Goal: Task Accomplishment & Management: Manage account settings

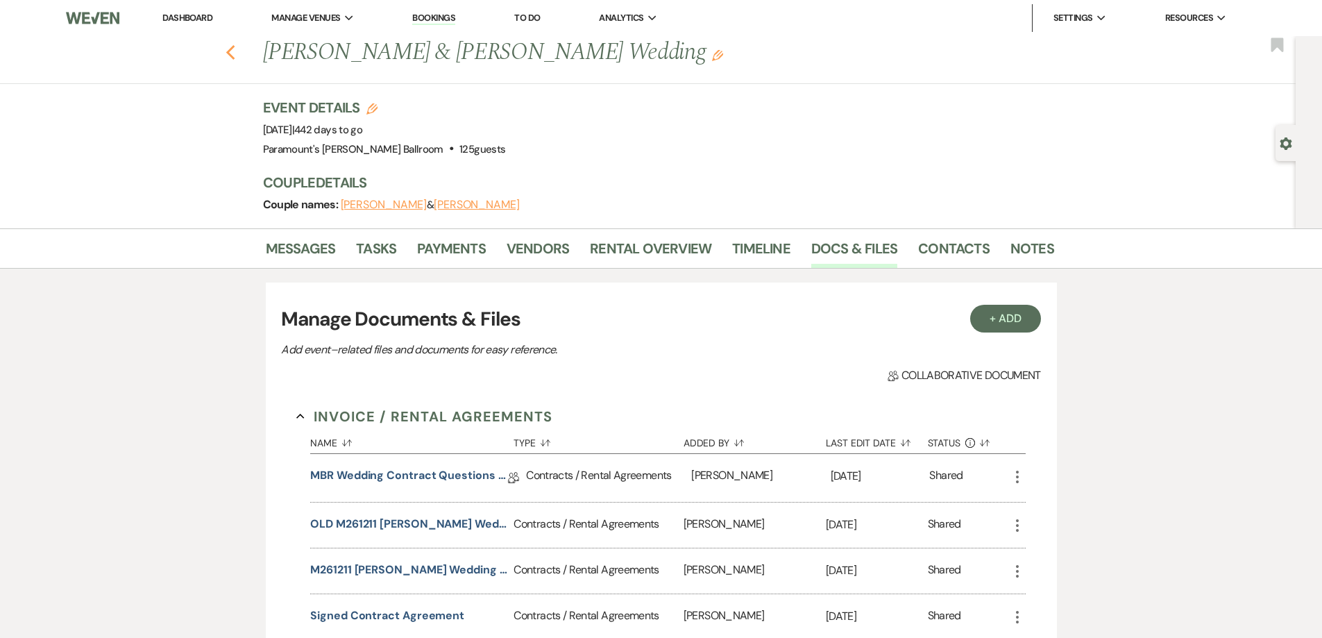
click at [235, 57] on use "button" at bounding box center [230, 52] width 9 height 15
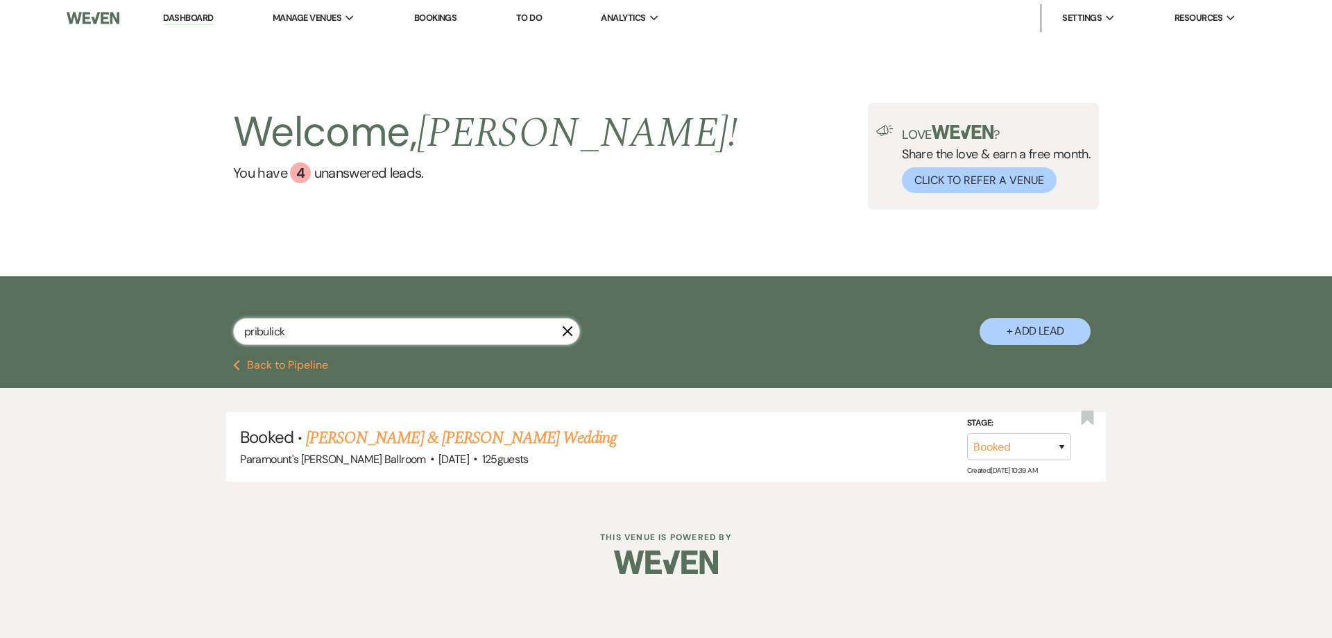
drag, startPoint x: 307, startPoint y: 330, endPoint x: 177, endPoint y: 330, distance: 129.8
click at [177, 330] on div "pribulick X + Add Lead" at bounding box center [666, 319] width 999 height 73
type input "ford"
select select "8"
select select "11"
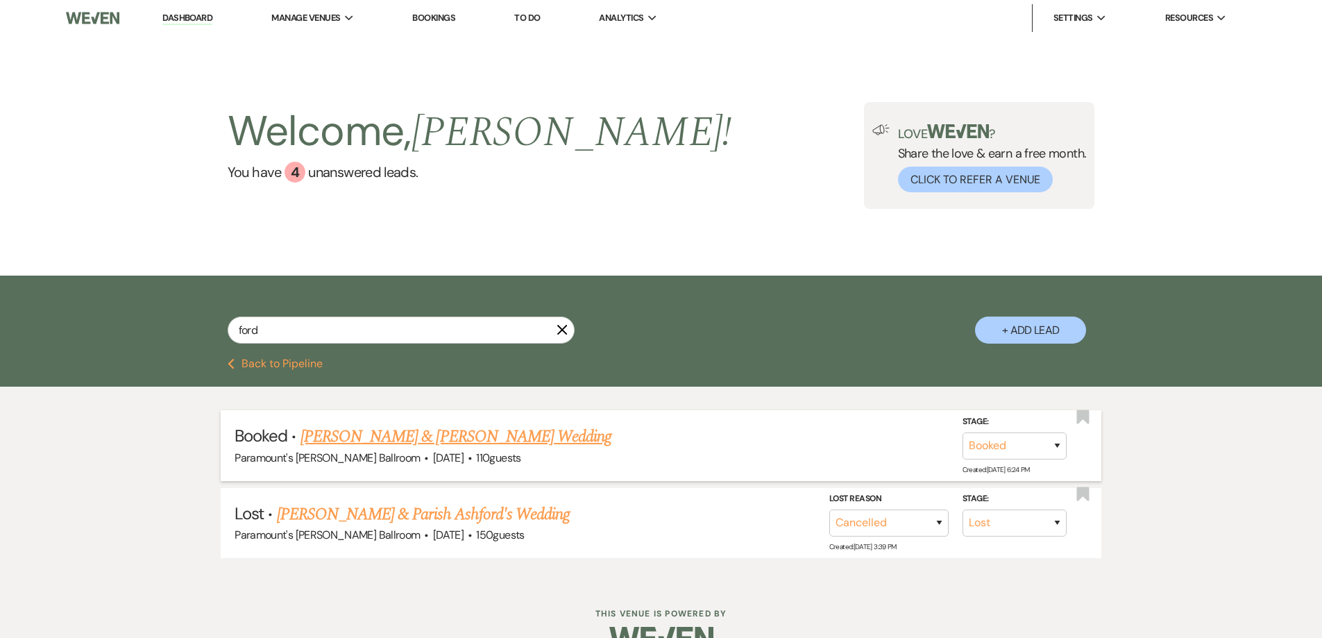
click at [468, 434] on link "[PERSON_NAME] & [PERSON_NAME] Wedding" at bounding box center [455, 436] width 311 height 25
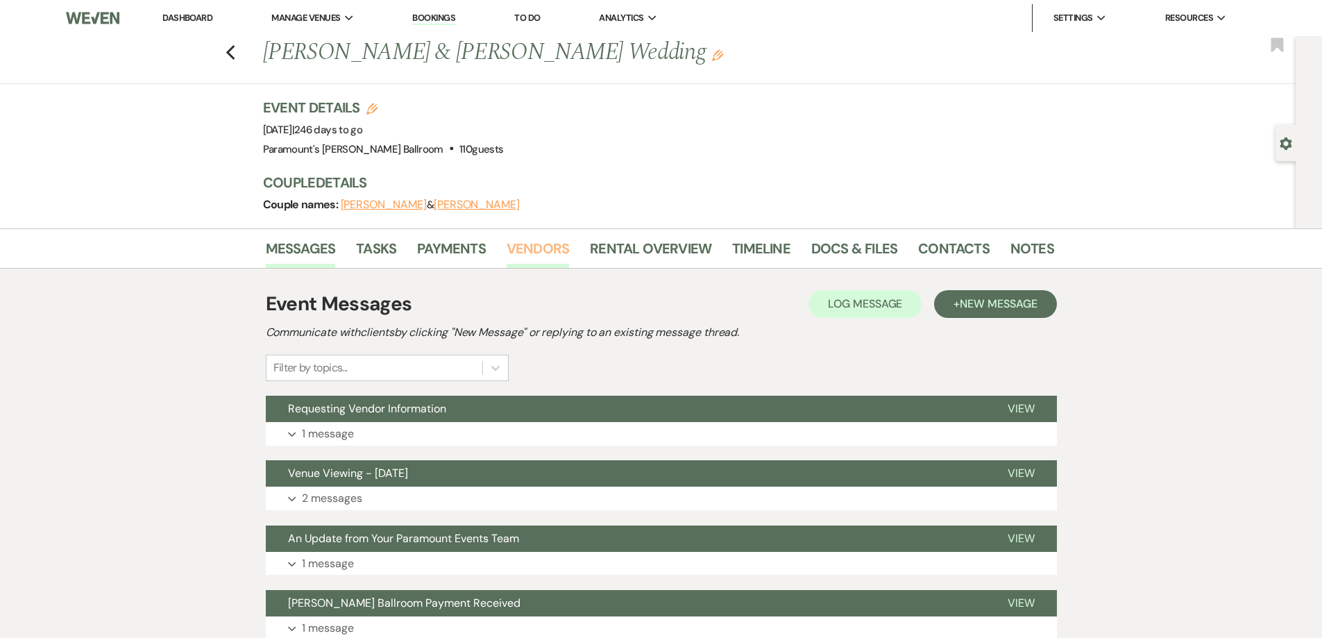
click at [522, 244] on link "Vendors" at bounding box center [538, 252] width 62 height 31
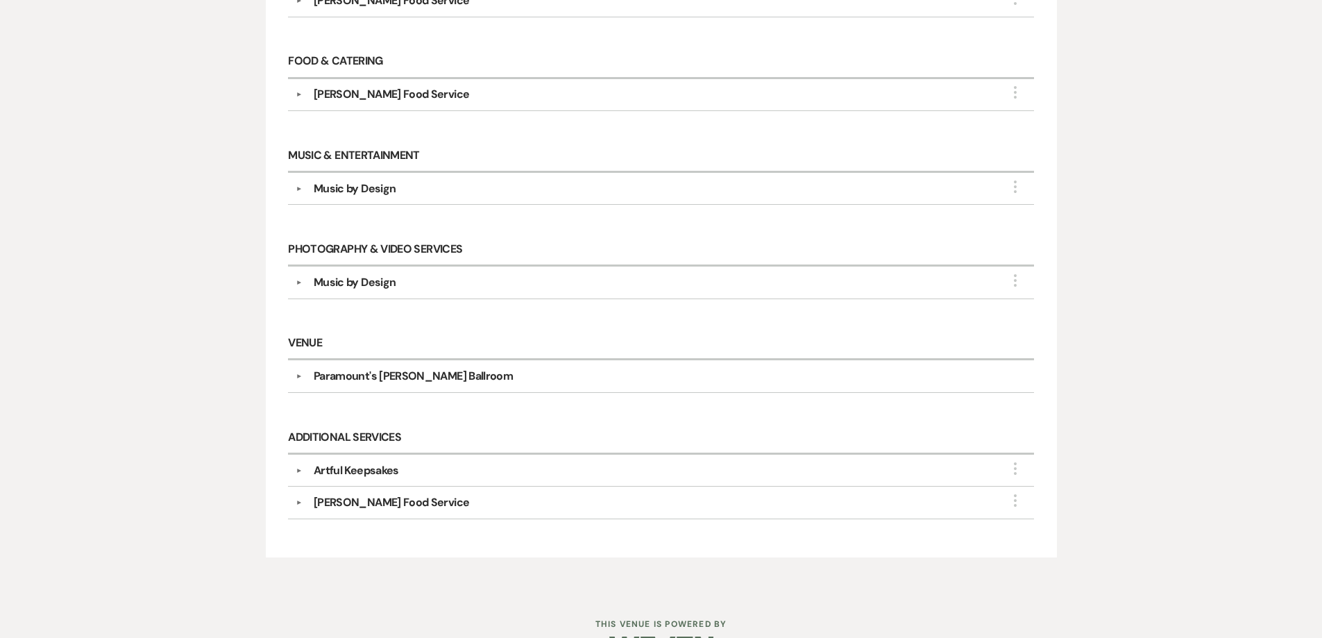
scroll to position [555, 0]
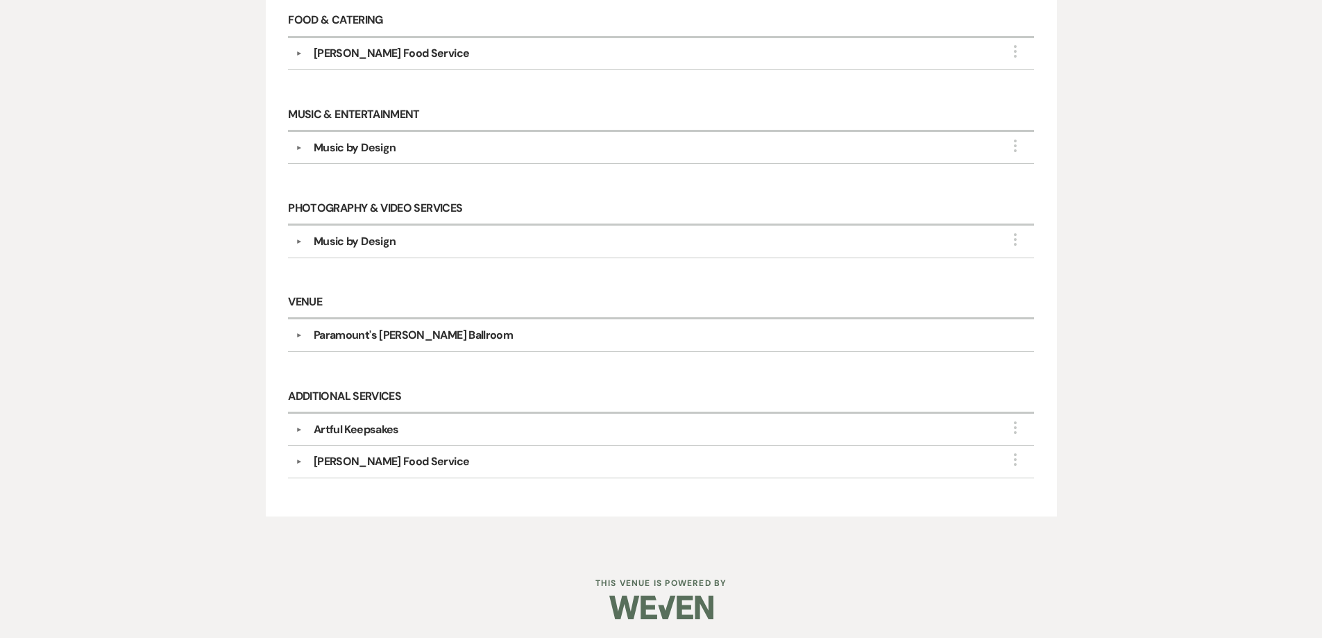
click at [393, 433] on div "Artful Keepsakes" at bounding box center [356, 429] width 85 height 17
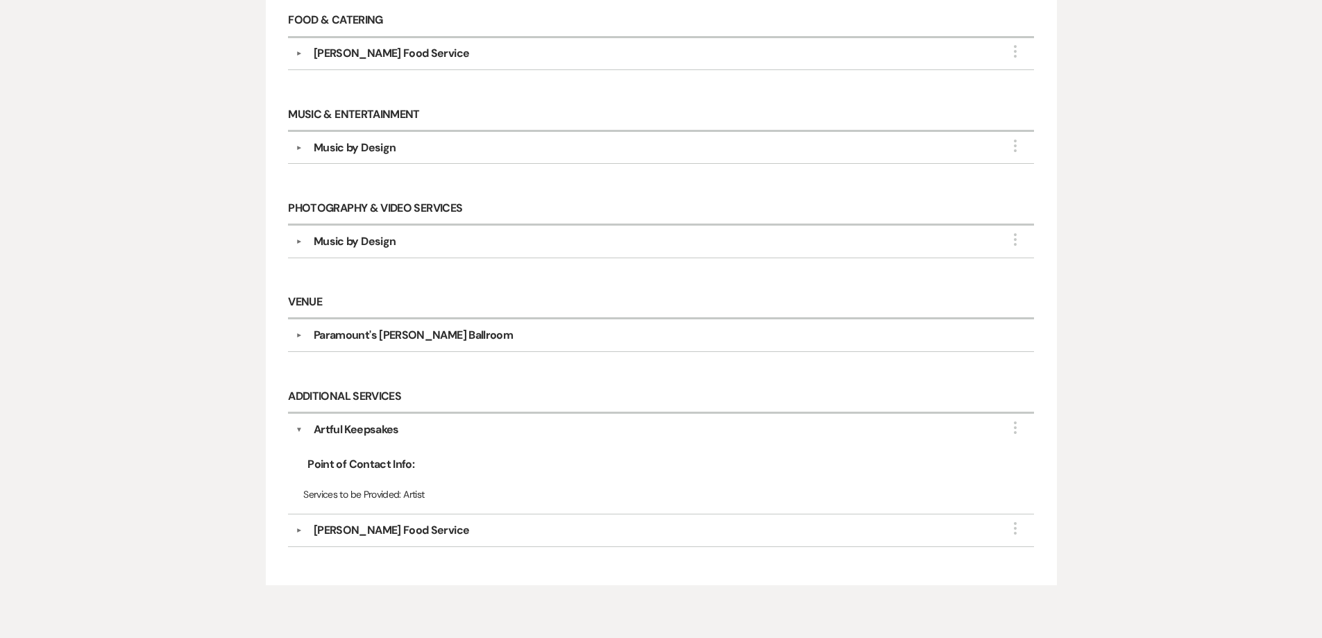
click at [391, 430] on div "Artful Keepsakes" at bounding box center [356, 429] width 85 height 17
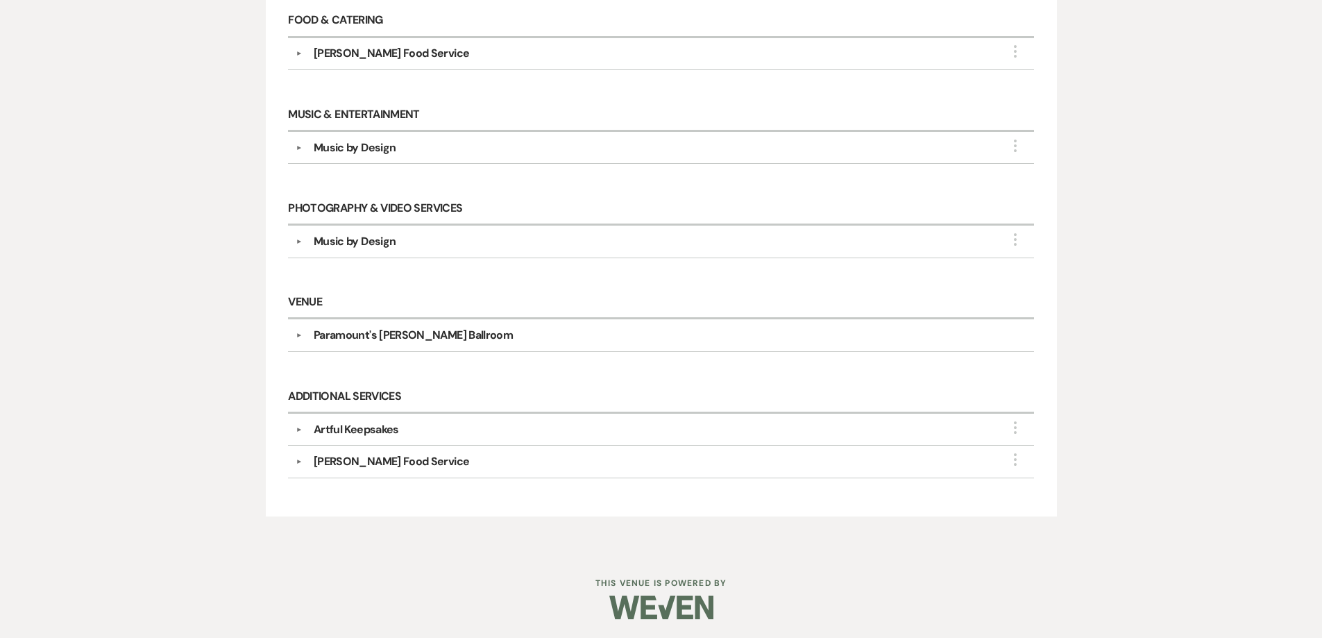
click at [401, 461] on div "[PERSON_NAME] Food Service" at bounding box center [391, 461] width 155 height 17
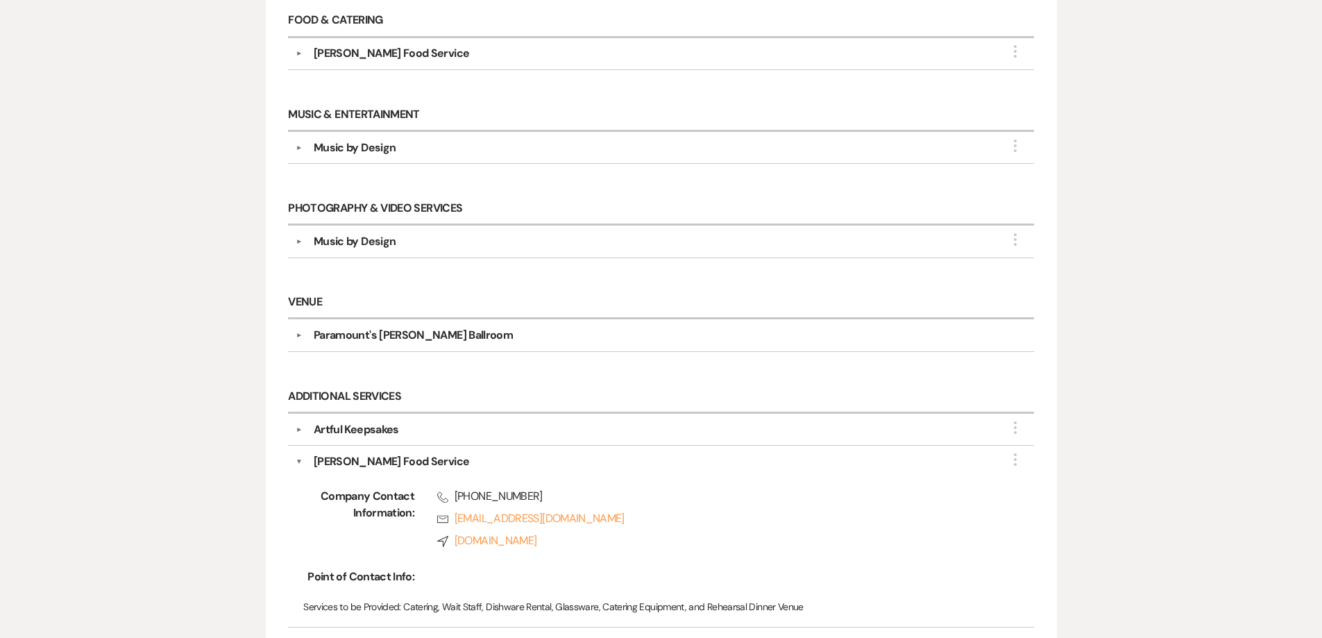
click at [401, 461] on div "[PERSON_NAME] Food Service" at bounding box center [391, 461] width 155 height 17
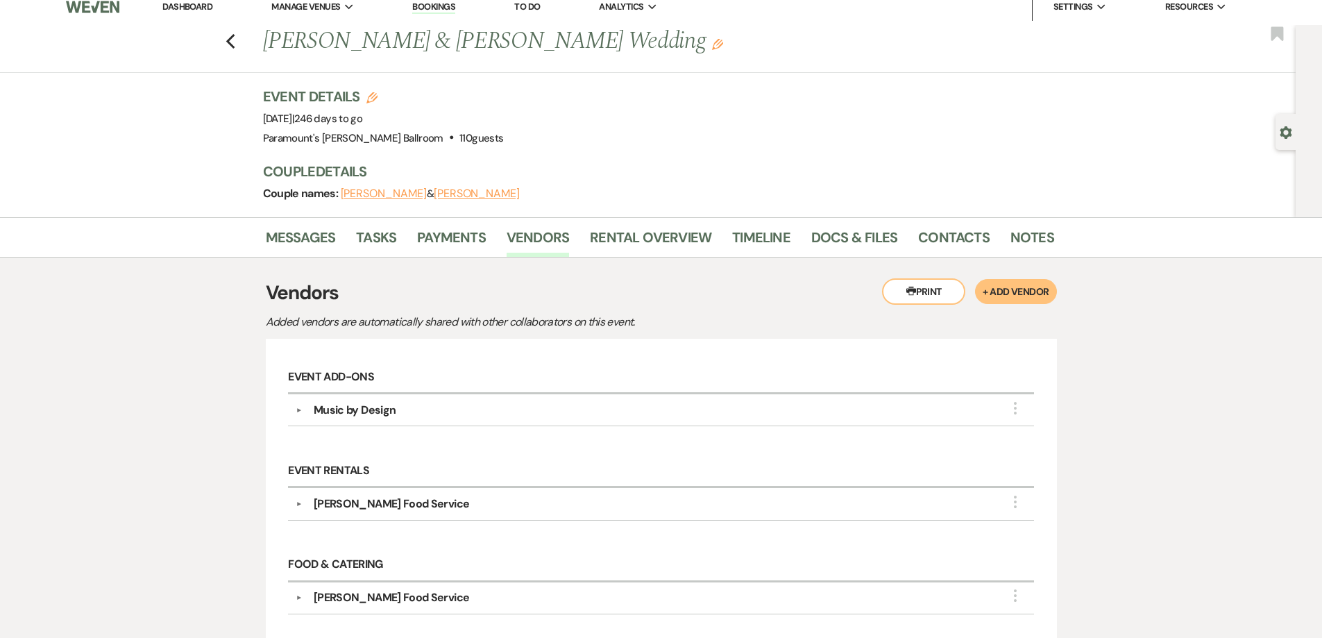
scroll to position [0, 0]
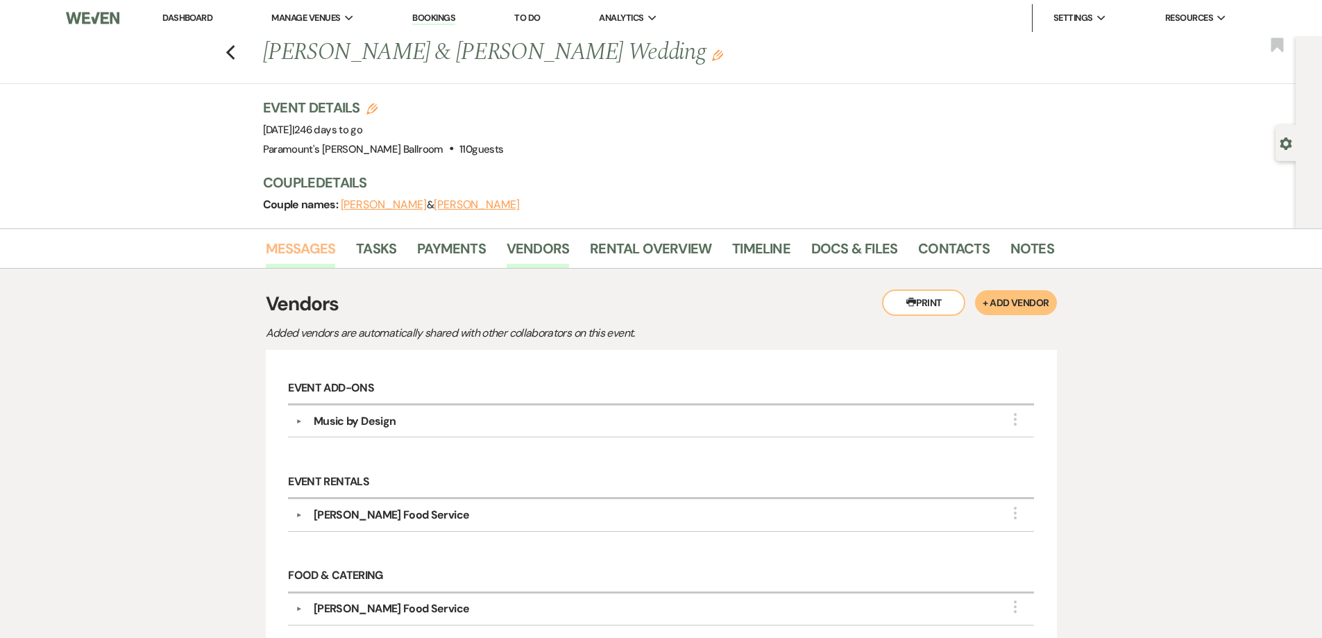
click at [317, 241] on link "Messages" at bounding box center [301, 252] width 70 height 31
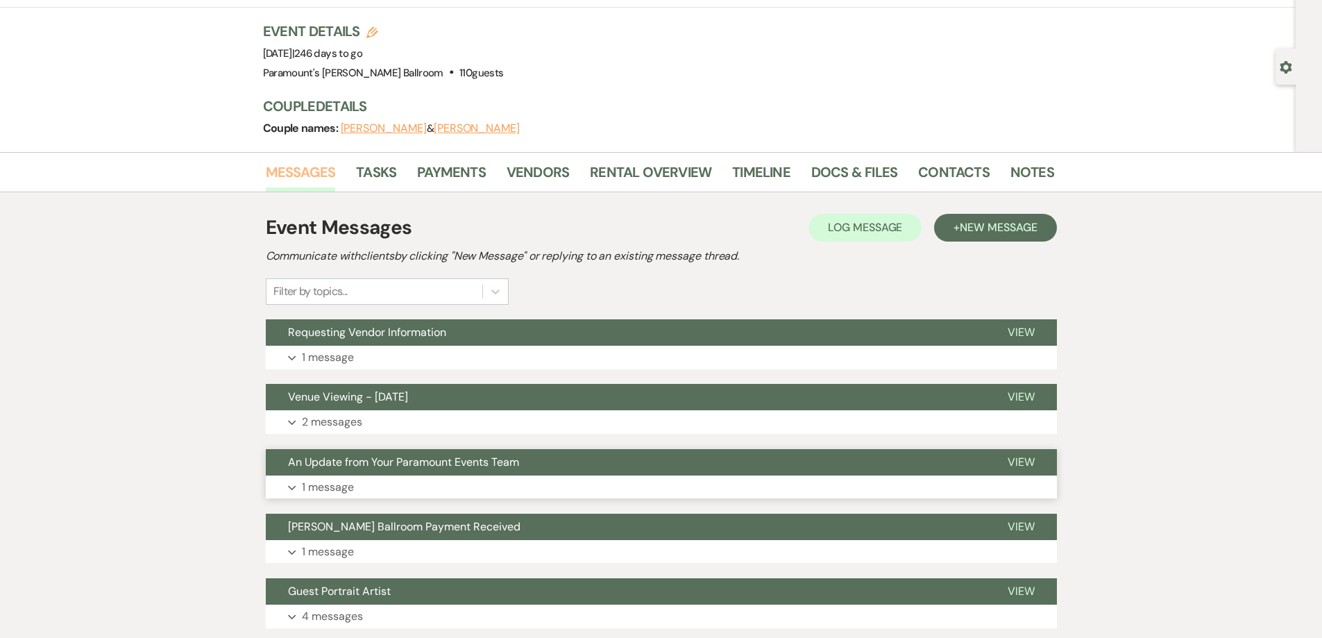
scroll to position [208, 0]
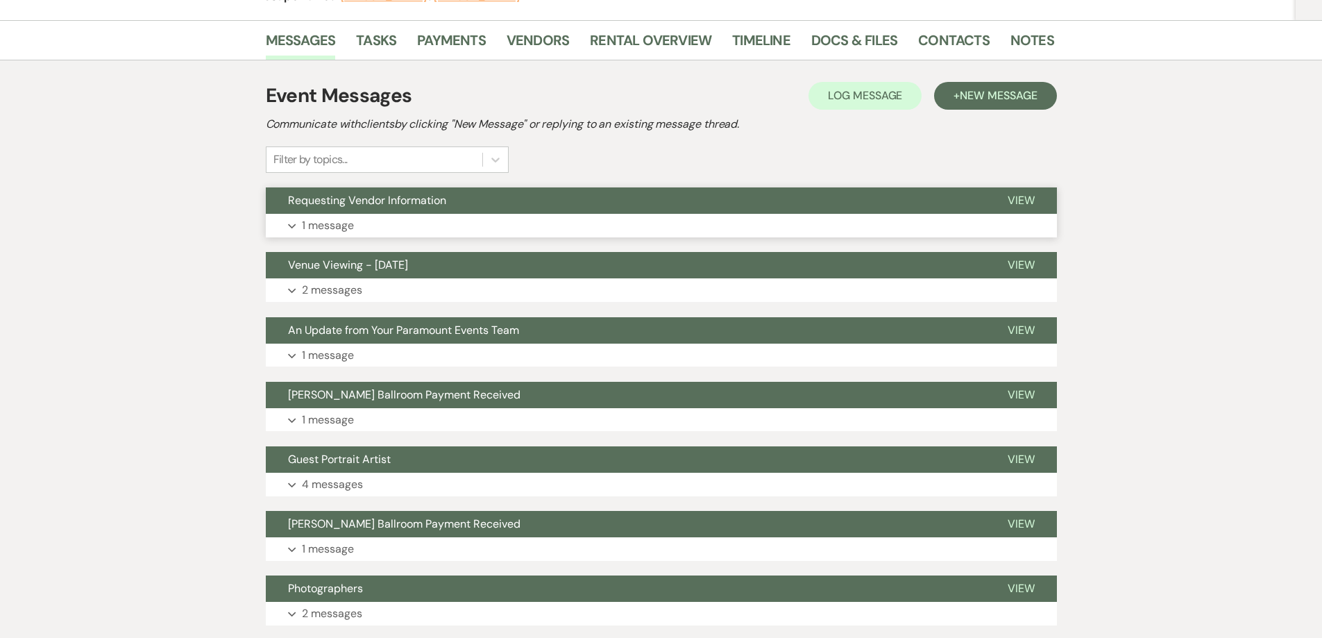
click at [375, 189] on button "Requesting Vendor Information" at bounding box center [626, 200] width 720 height 26
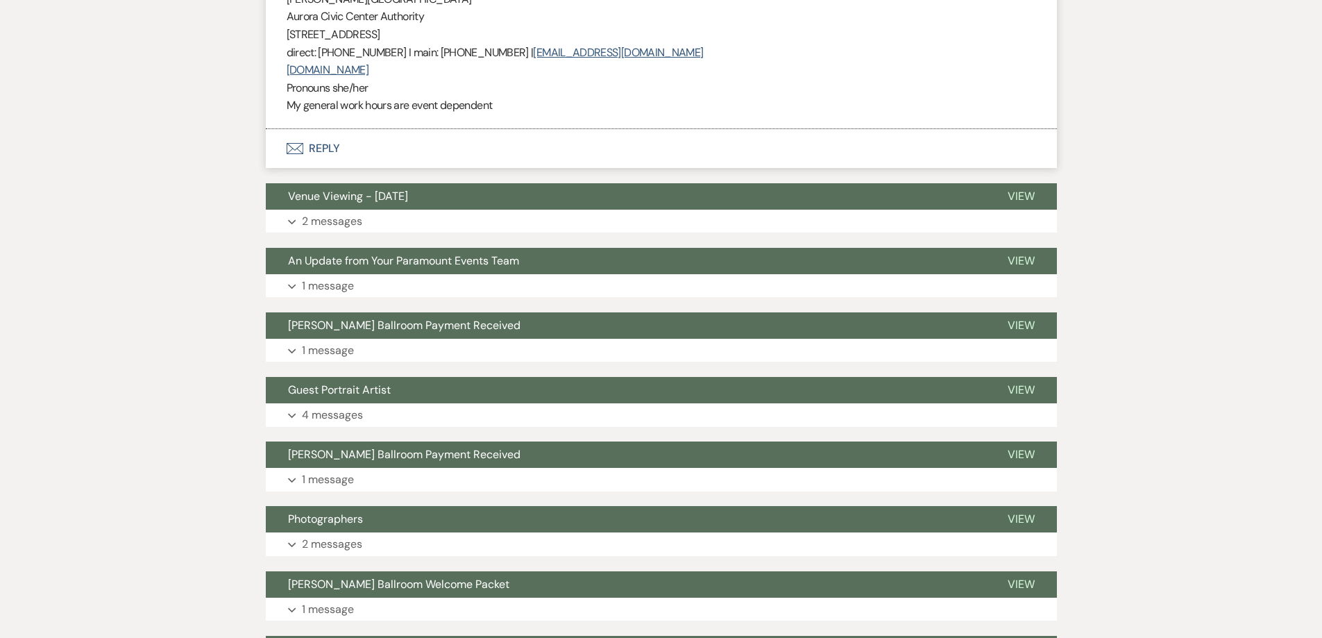
scroll to position [1666, 0]
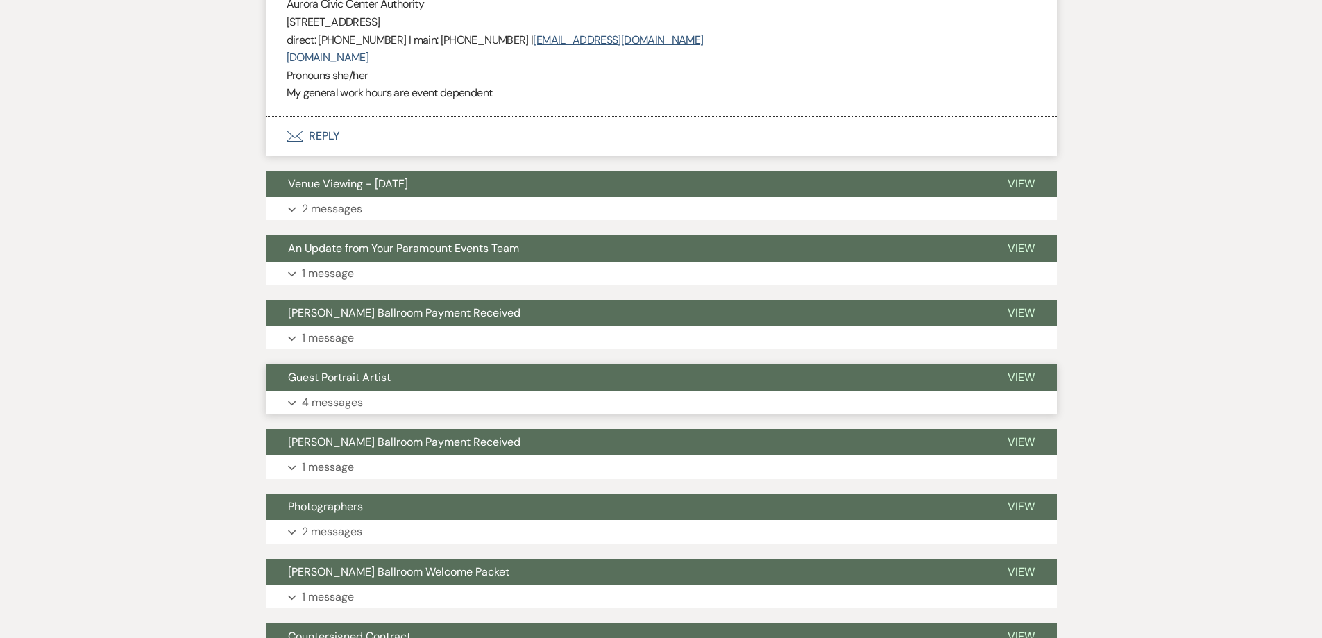
click at [362, 370] on span "Guest Portrait Artist" at bounding box center [339, 377] width 103 height 15
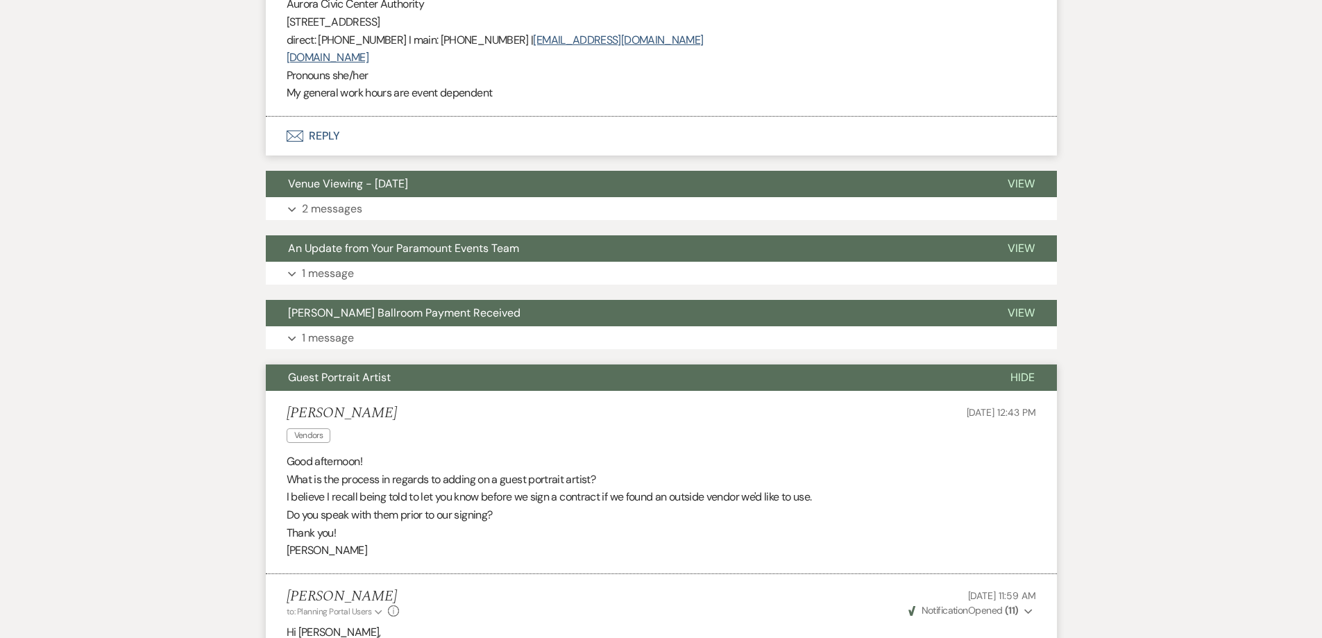
click at [362, 370] on span "Guest Portrait Artist" at bounding box center [339, 377] width 103 height 15
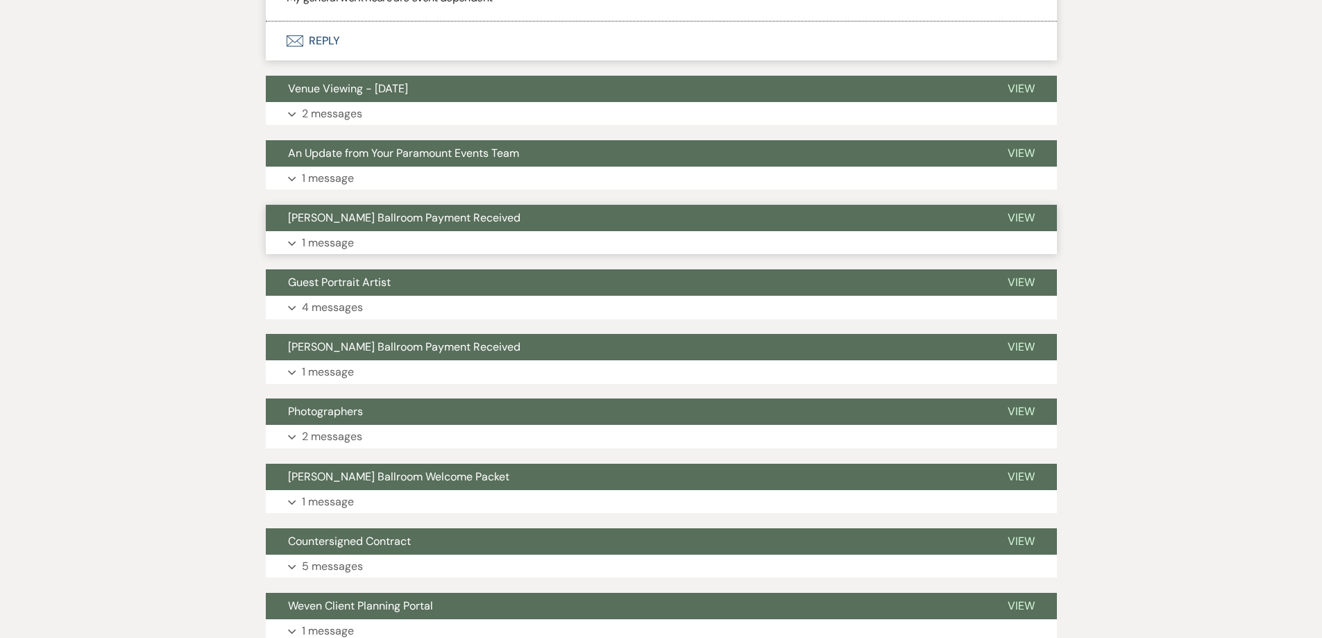
scroll to position [1874, 0]
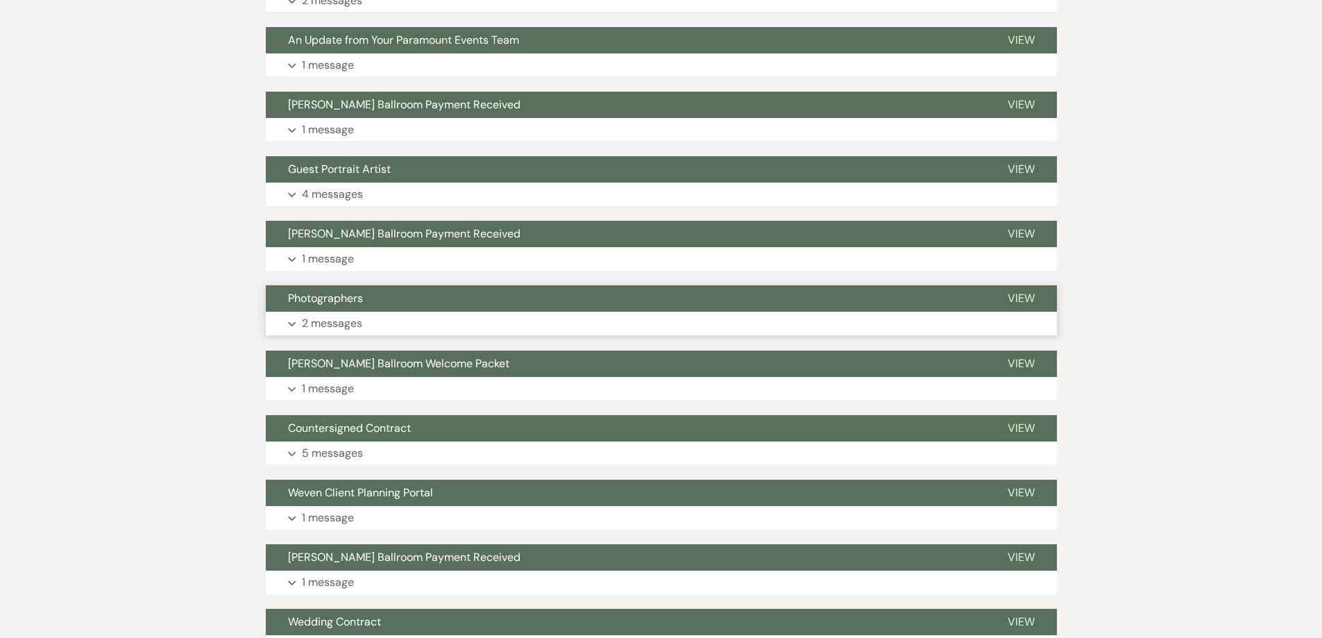
click at [314, 291] on span "Photographers" at bounding box center [325, 298] width 75 height 15
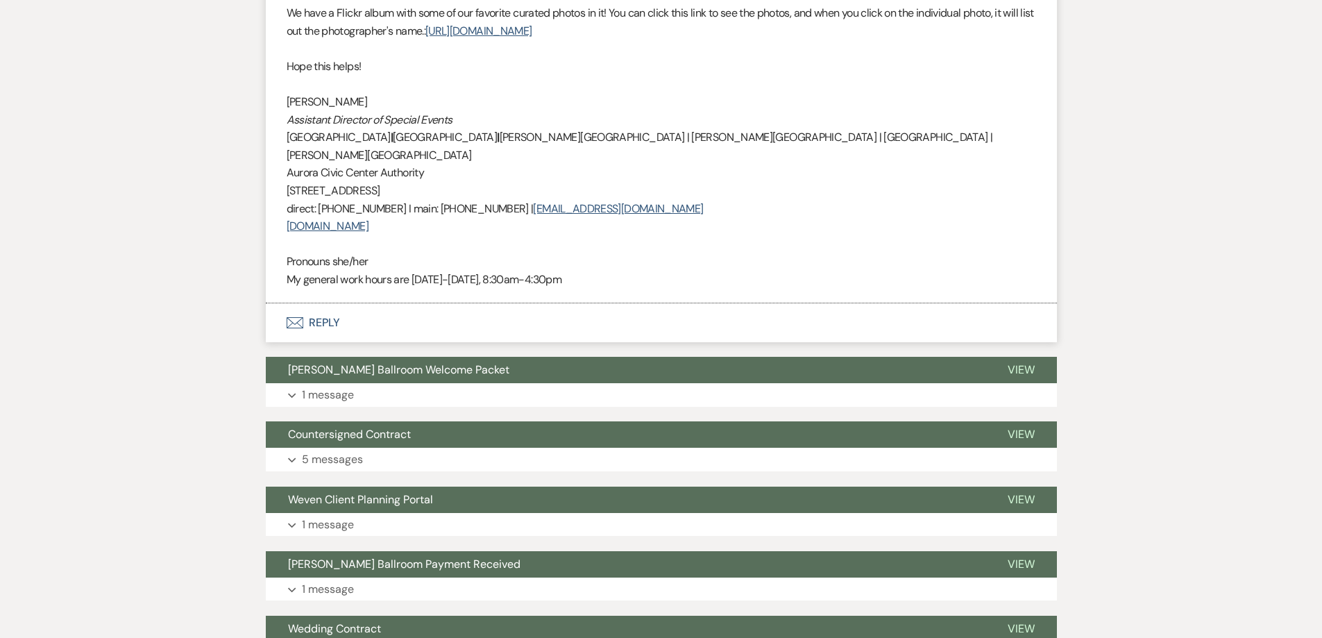
scroll to position [2499, 0]
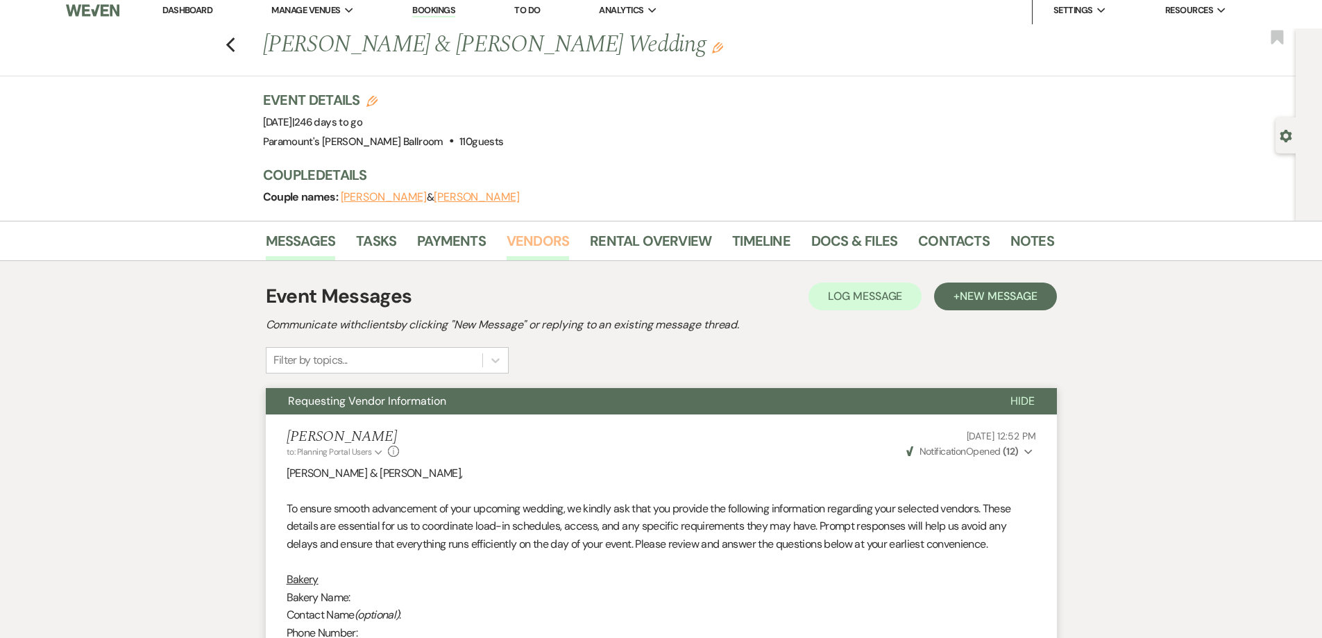
scroll to position [0, 0]
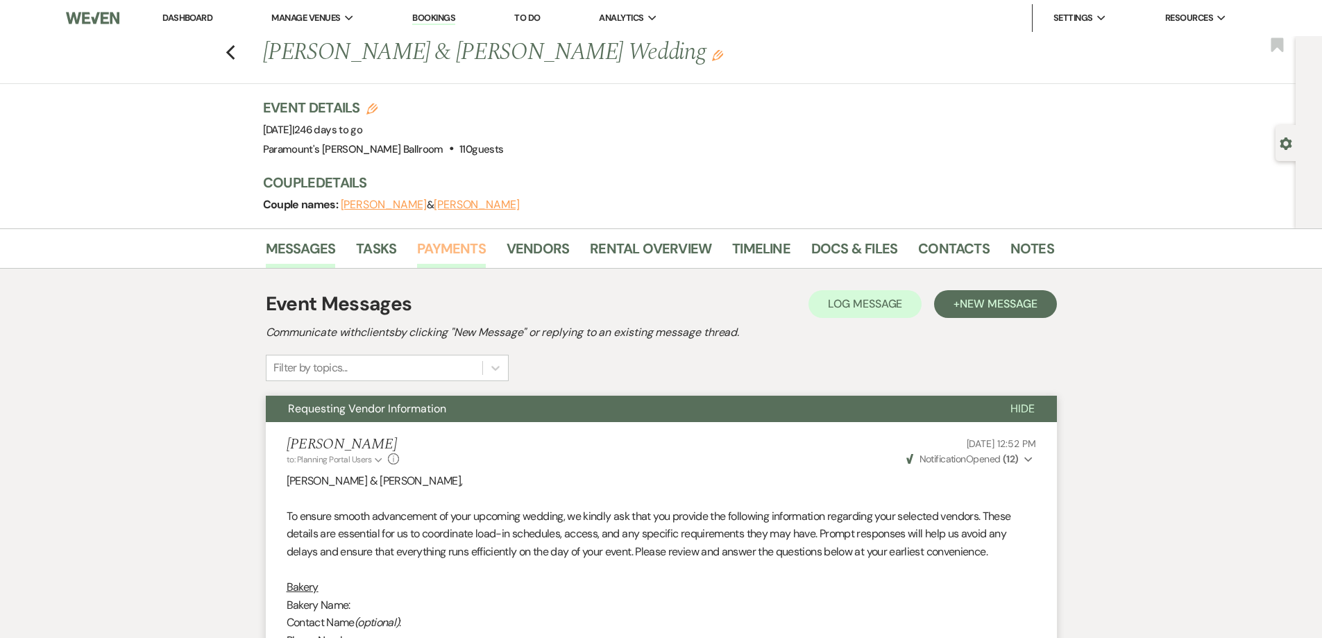
click at [443, 244] on link "Payments" at bounding box center [451, 252] width 69 height 31
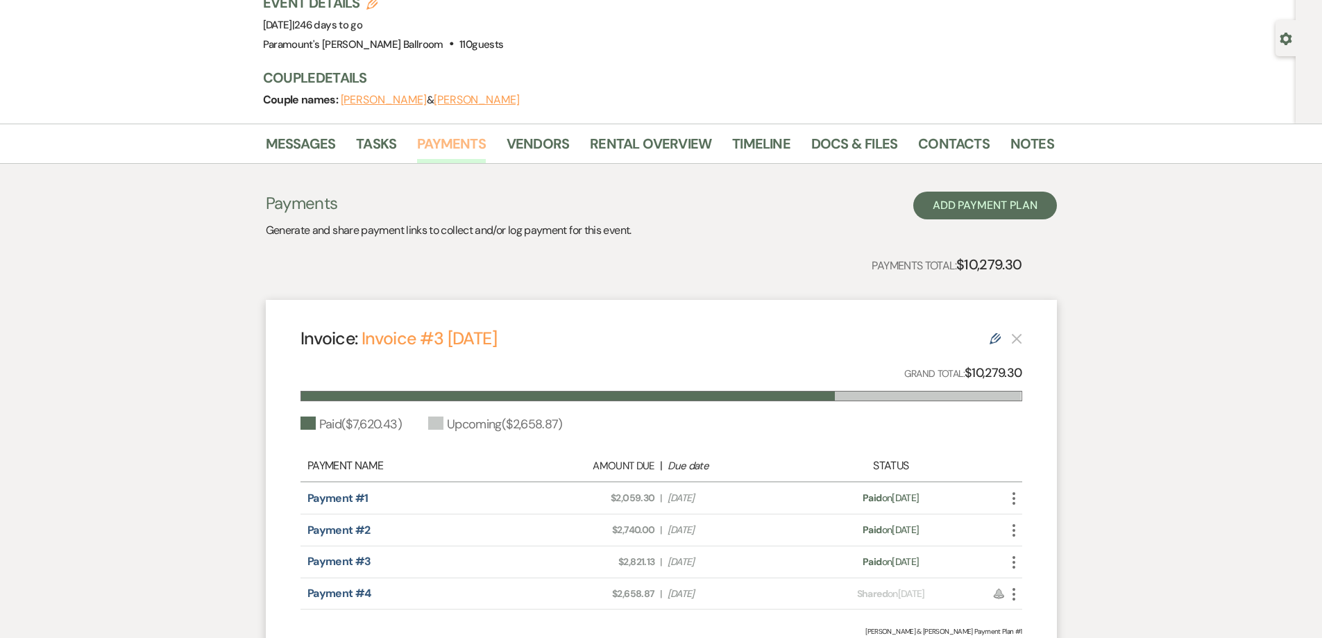
scroll to position [244, 0]
